Goal: Check status: Check status

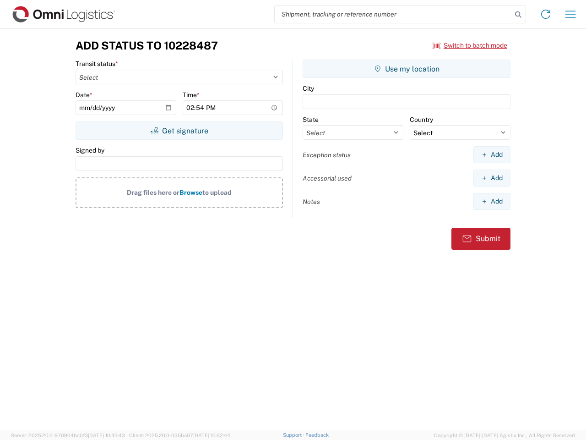
click at [394, 14] on input "search" at bounding box center [393, 13] width 237 height 17
click at [519, 15] on icon at bounding box center [518, 14] width 13 height 13
click at [546, 14] on icon at bounding box center [546, 14] width 15 height 15
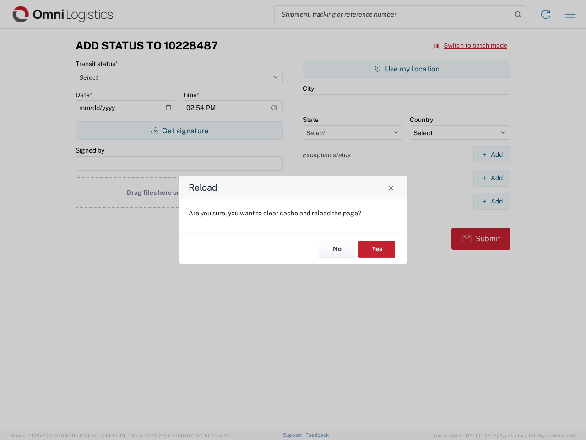
click at [571, 14] on div "Reload Are you sure, you want to clear cache and reload the page? No Yes" at bounding box center [293, 220] width 586 height 440
click at [470, 45] on div "Reload Are you sure, you want to clear cache and reload the page? No Yes" at bounding box center [293, 220] width 586 height 440
click at [179, 131] on div "Reload Are you sure, you want to clear cache and reload the page? No Yes" at bounding box center [293, 220] width 586 height 440
click at [407, 69] on div "Reload Are you sure, you want to clear cache and reload the page? No Yes" at bounding box center [293, 220] width 586 height 440
click at [492, 154] on div "Reload Are you sure, you want to clear cache and reload the page? No Yes" at bounding box center [293, 220] width 586 height 440
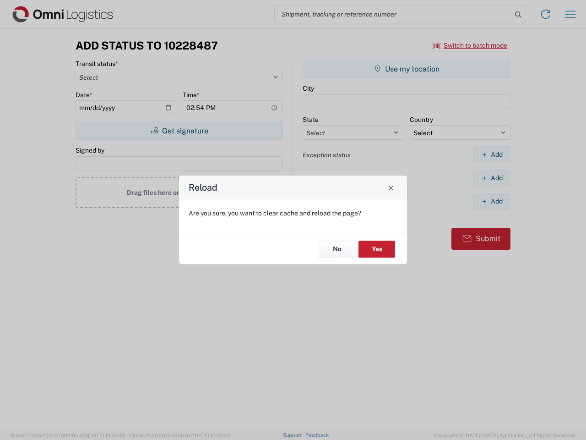
click at [492, 178] on div "Reload Are you sure, you want to clear cache and reload the page? No Yes" at bounding box center [293, 220] width 586 height 440
click at [492, 201] on div "Reload Are you sure, you want to clear cache and reload the page? No Yes" at bounding box center [293, 220] width 586 height 440
